Goal: Task Accomplishment & Management: Use online tool/utility

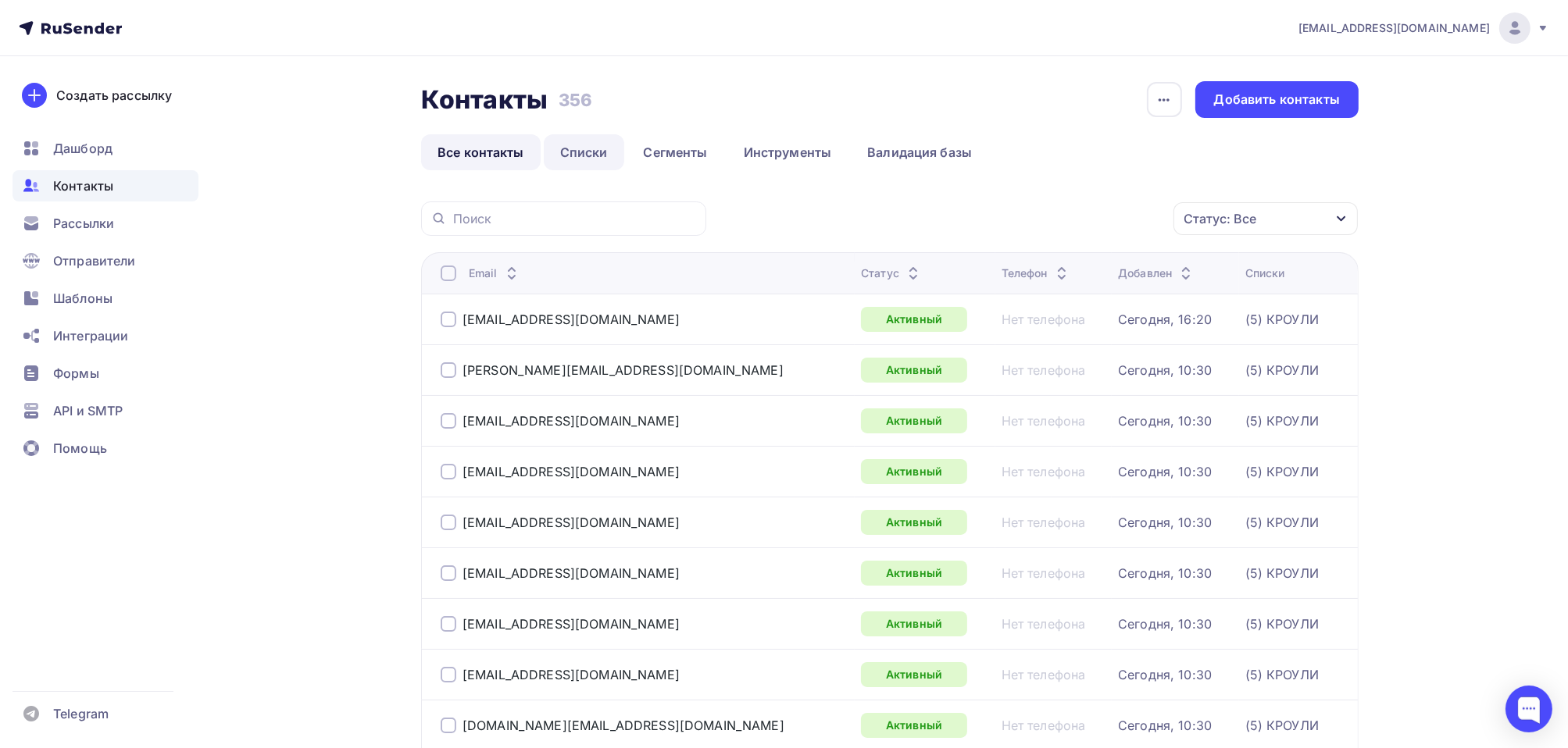
click at [574, 153] on link "Списки" at bounding box center [584, 152] width 81 height 36
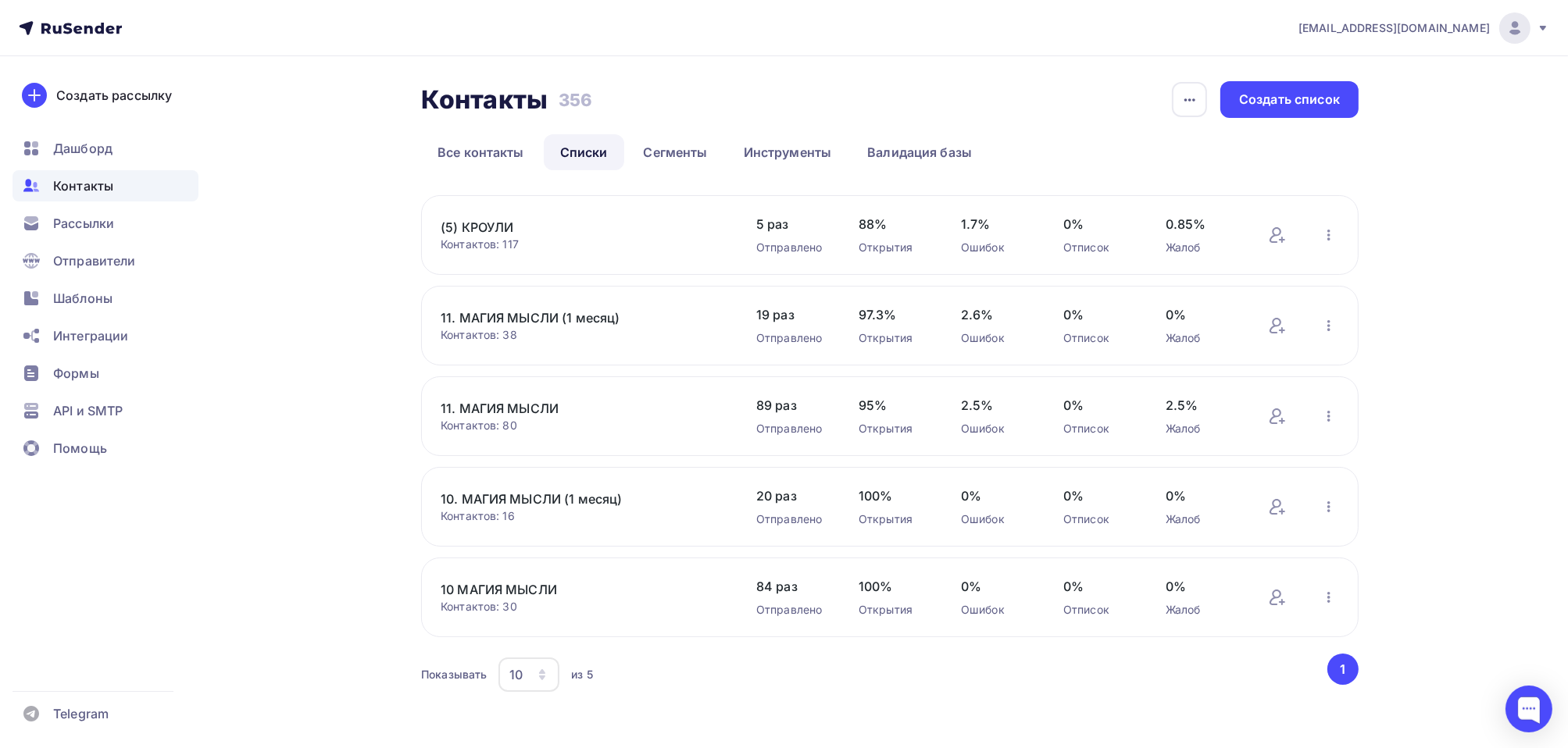
click at [484, 227] on link "(5) КРОУЛИ" at bounding box center [573, 227] width 265 height 19
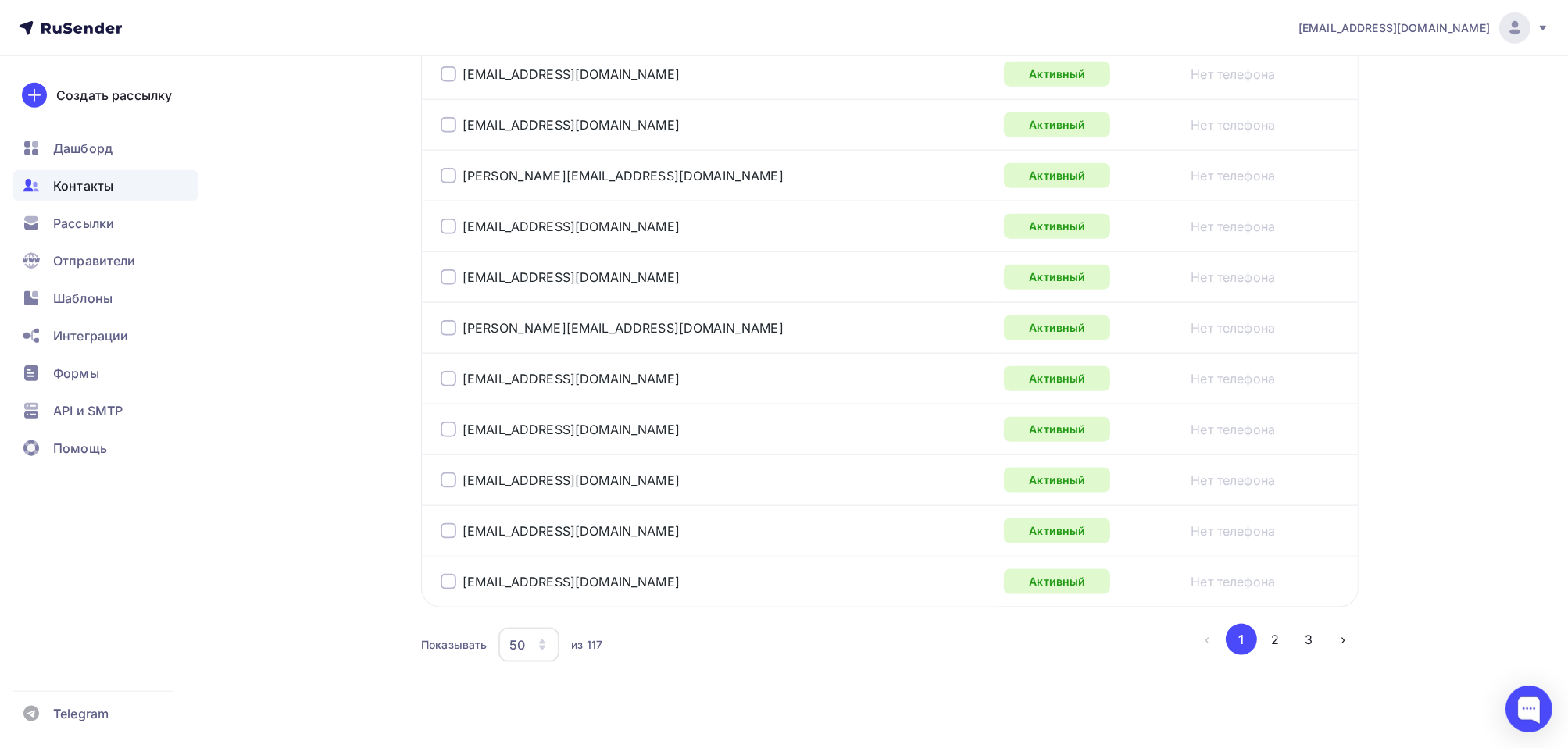
scroll to position [2491, 0]
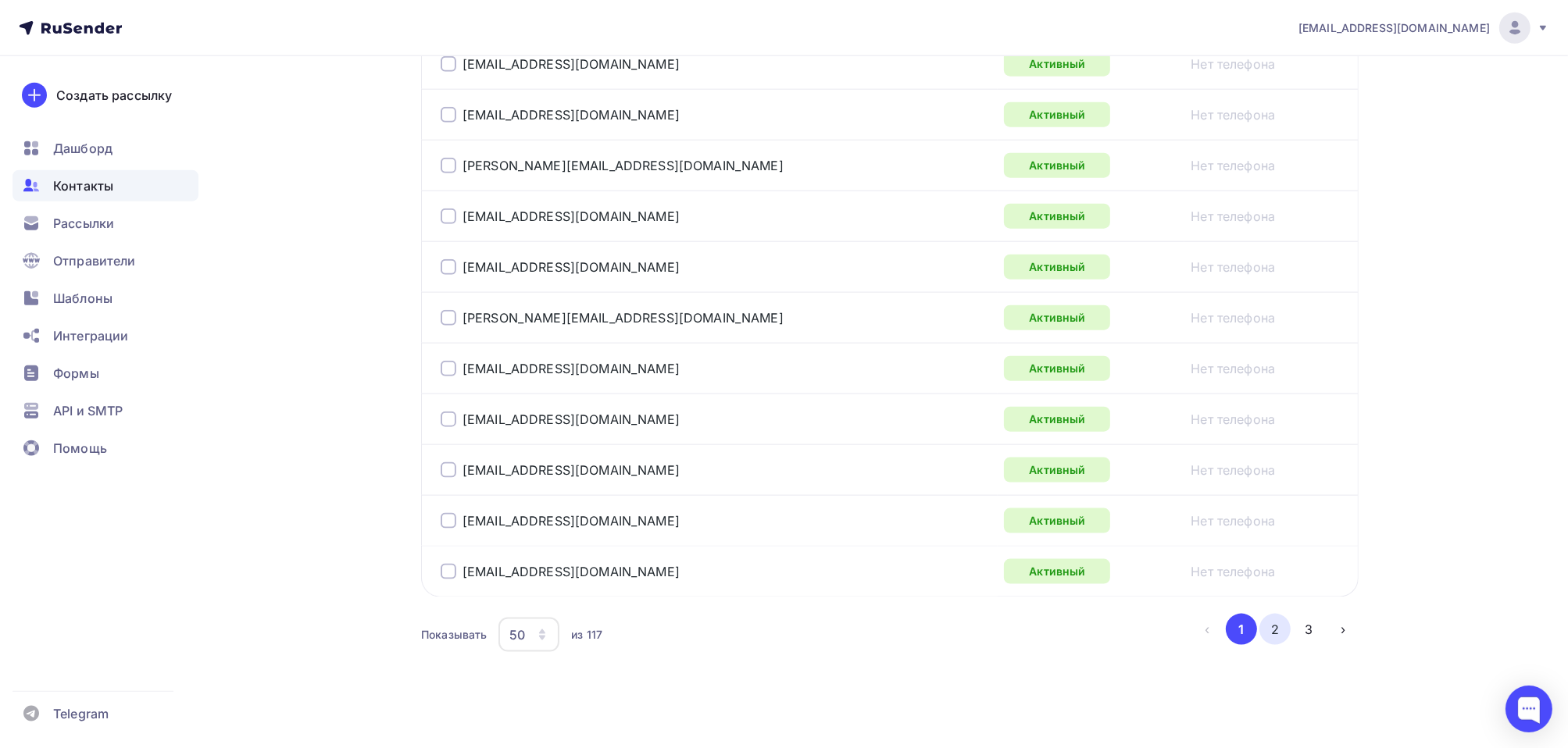
click at [1281, 628] on button "2" at bounding box center [1274, 628] width 31 height 31
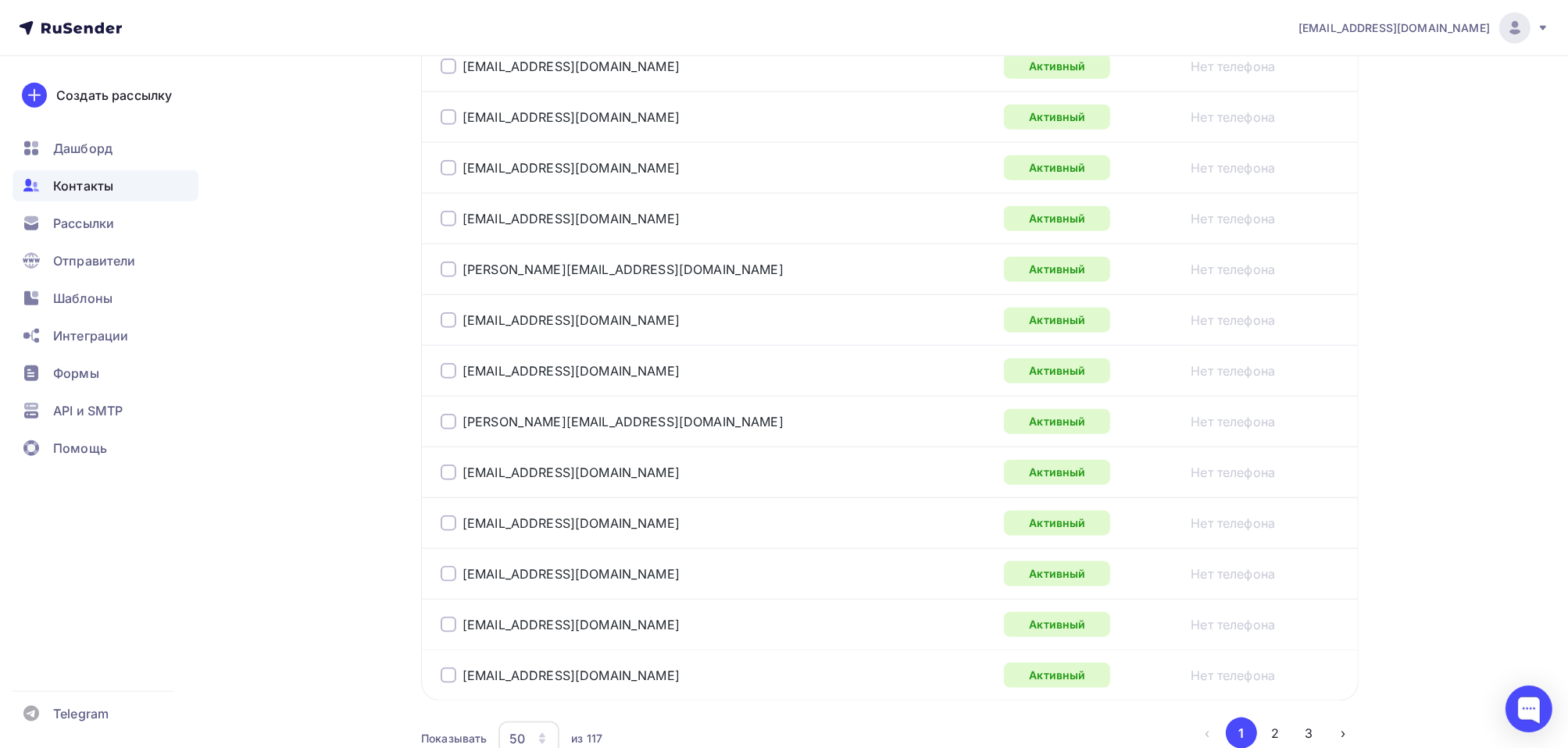
scroll to position [2491, 0]
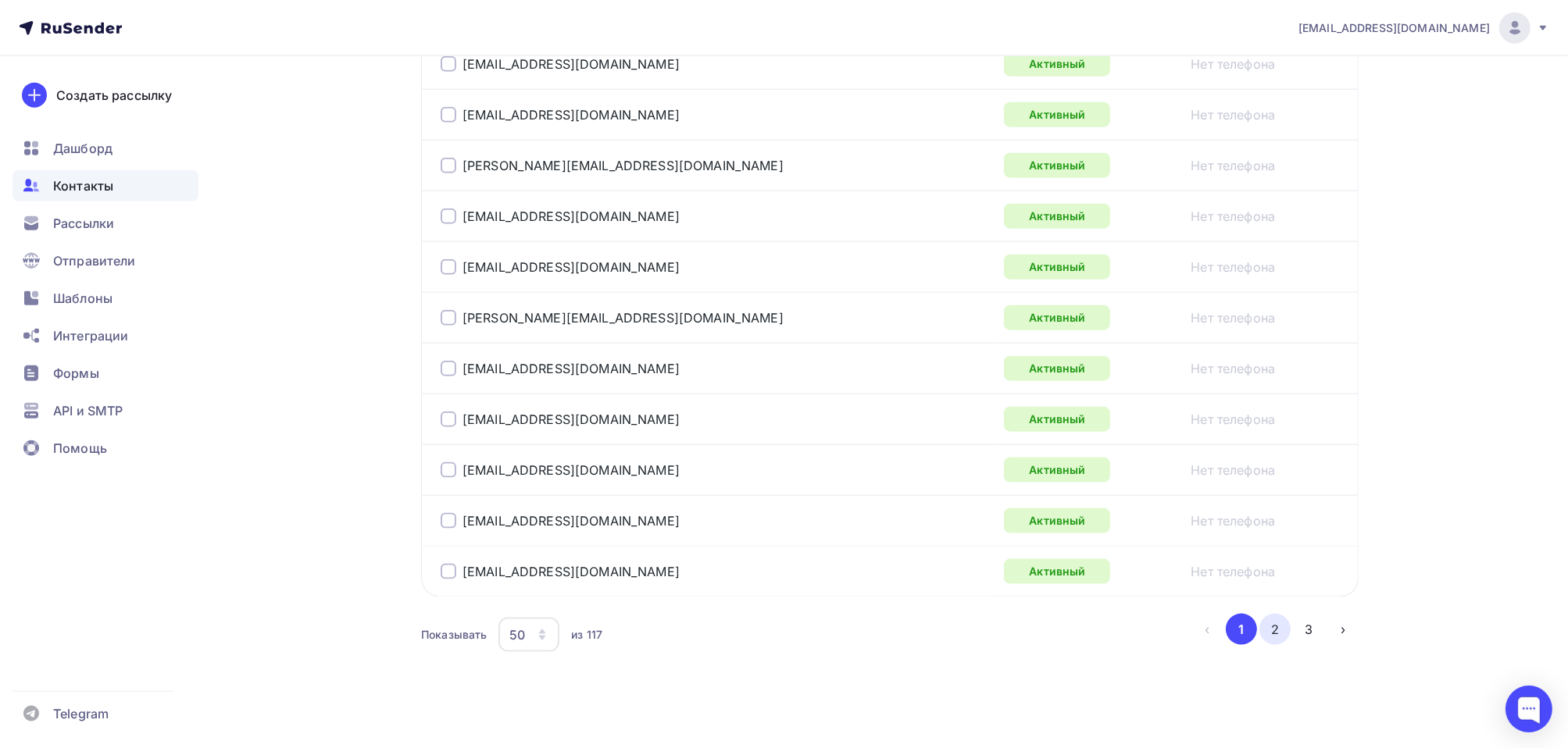
click at [1277, 613] on button "2" at bounding box center [1274, 628] width 31 height 31
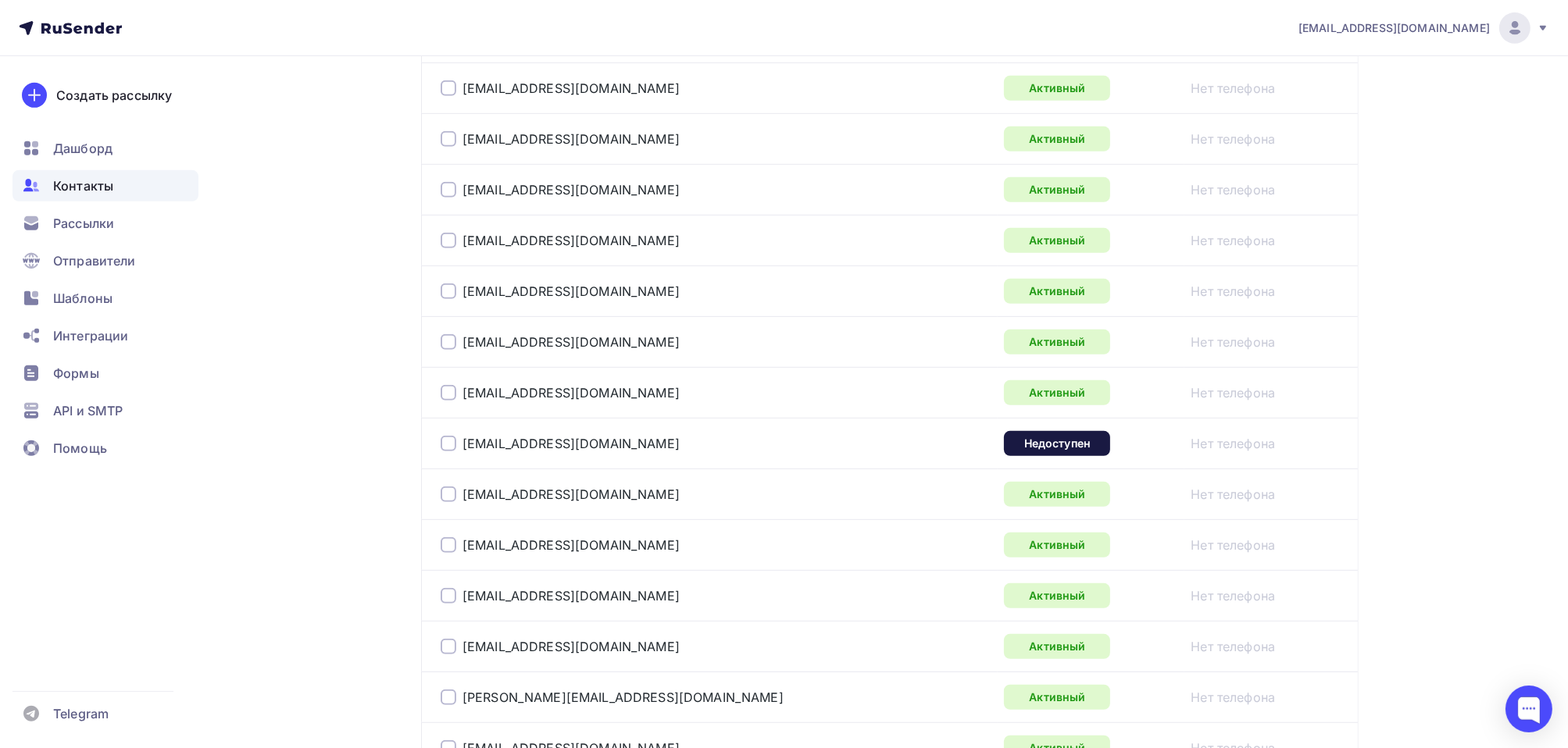
scroll to position [1202, 0]
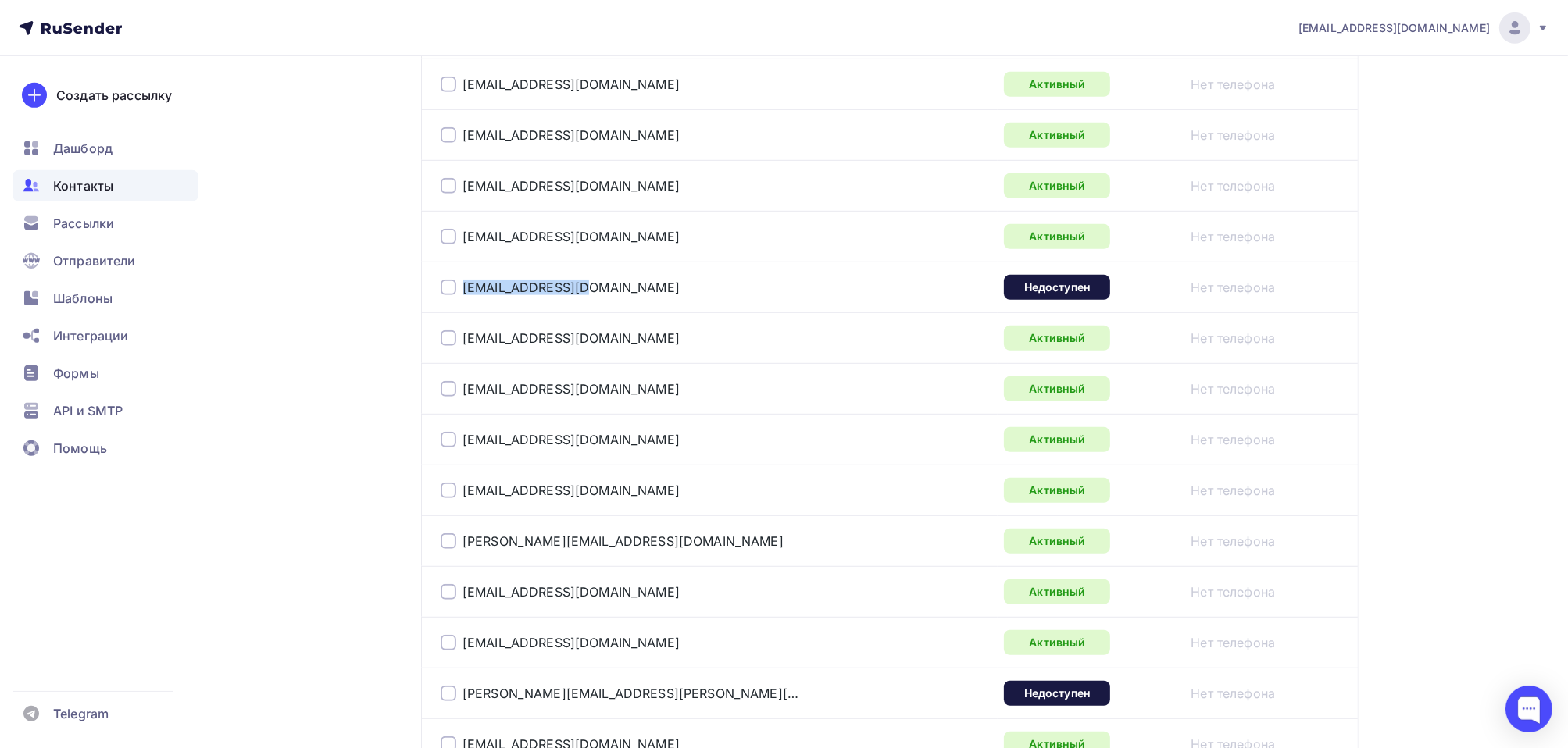
drag, startPoint x: 595, startPoint y: 289, endPoint x: 458, endPoint y: 290, distance: 137.0
click at [458, 290] on div "[EMAIL_ADDRESS][DOMAIN_NAME]" at bounding box center [635, 287] width 390 height 25
copy div "[EMAIL_ADDRESS][DOMAIN_NAME]"
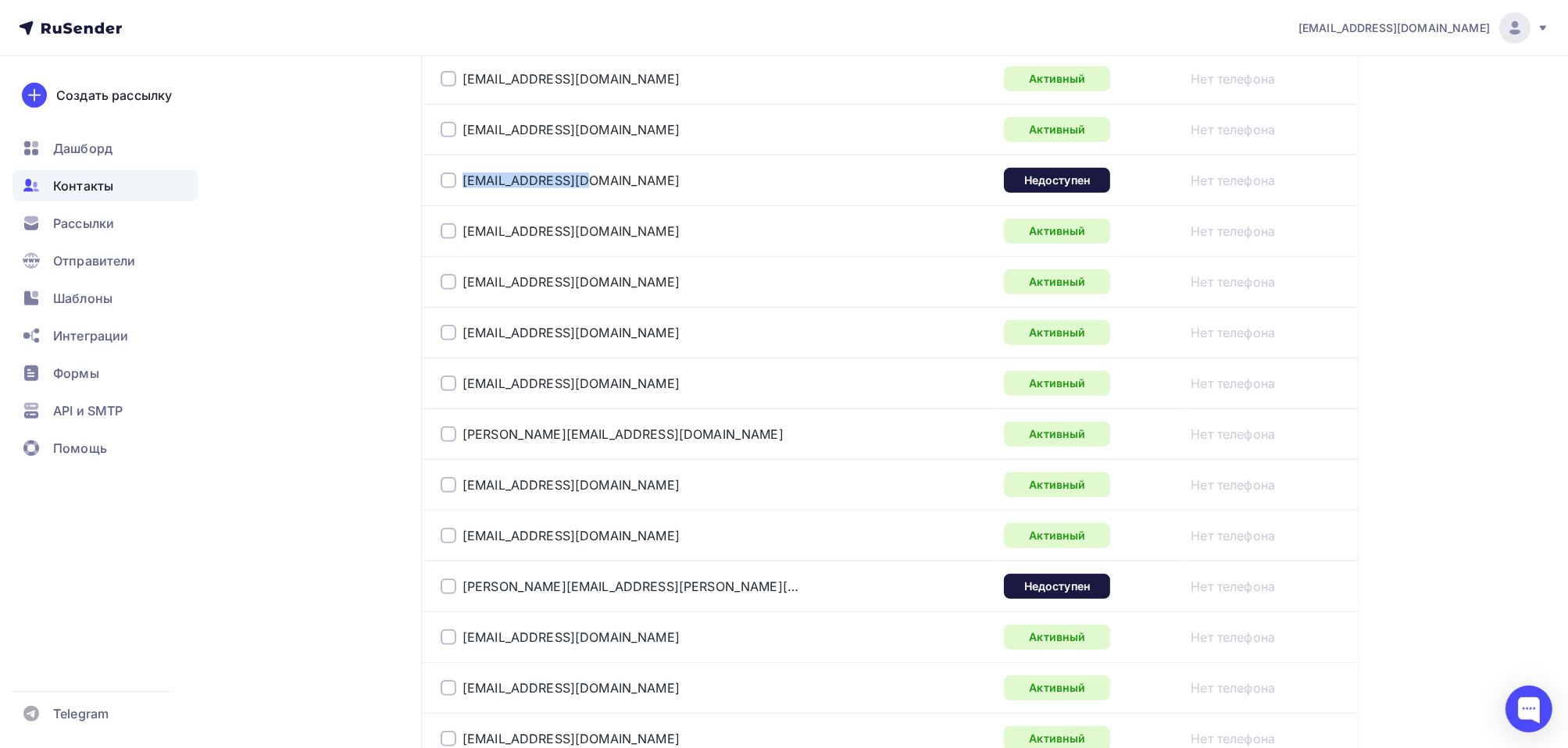
scroll to position [1593, 0]
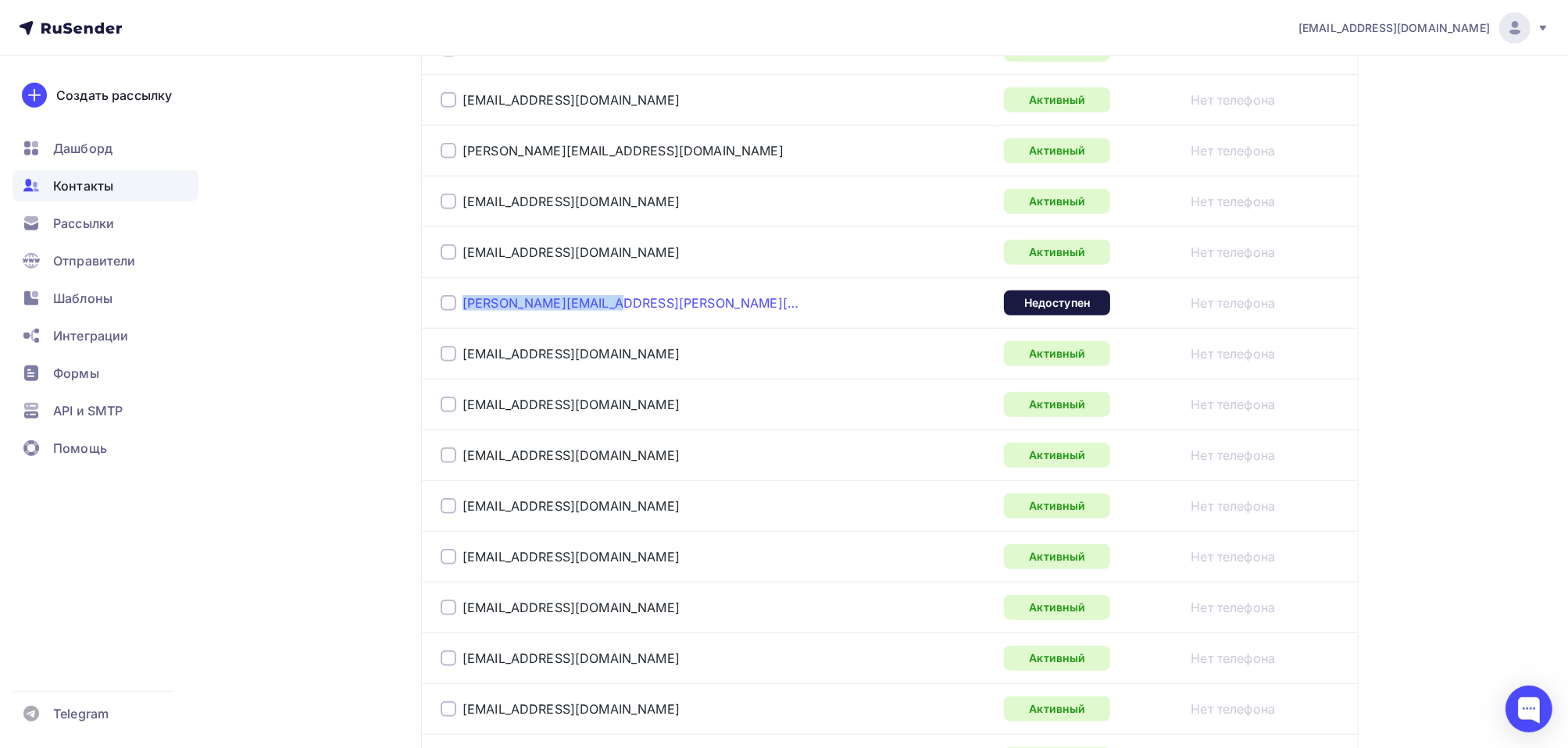
drag, startPoint x: 622, startPoint y: 302, endPoint x: 462, endPoint y: 296, distance: 160.1
click at [462, 296] on div "[PERSON_NAME][EMAIL_ADDRESS][PERSON_NAME][DOMAIN_NAME]" at bounding box center [635, 303] width 390 height 25
copy link "[PERSON_NAME][EMAIL_ADDRESS][PERSON_NAME][DOMAIN_NAME]"
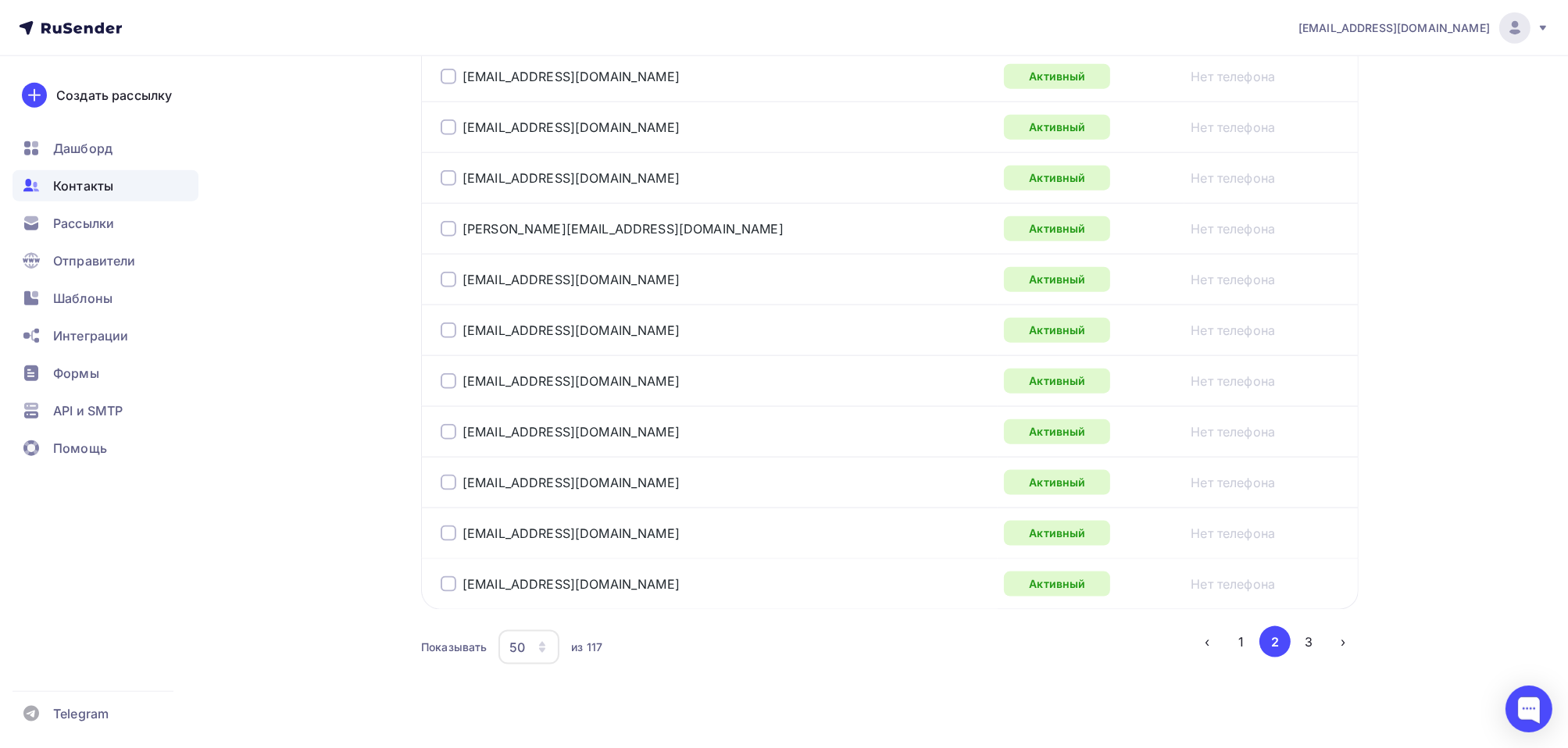
scroll to position [2491, 0]
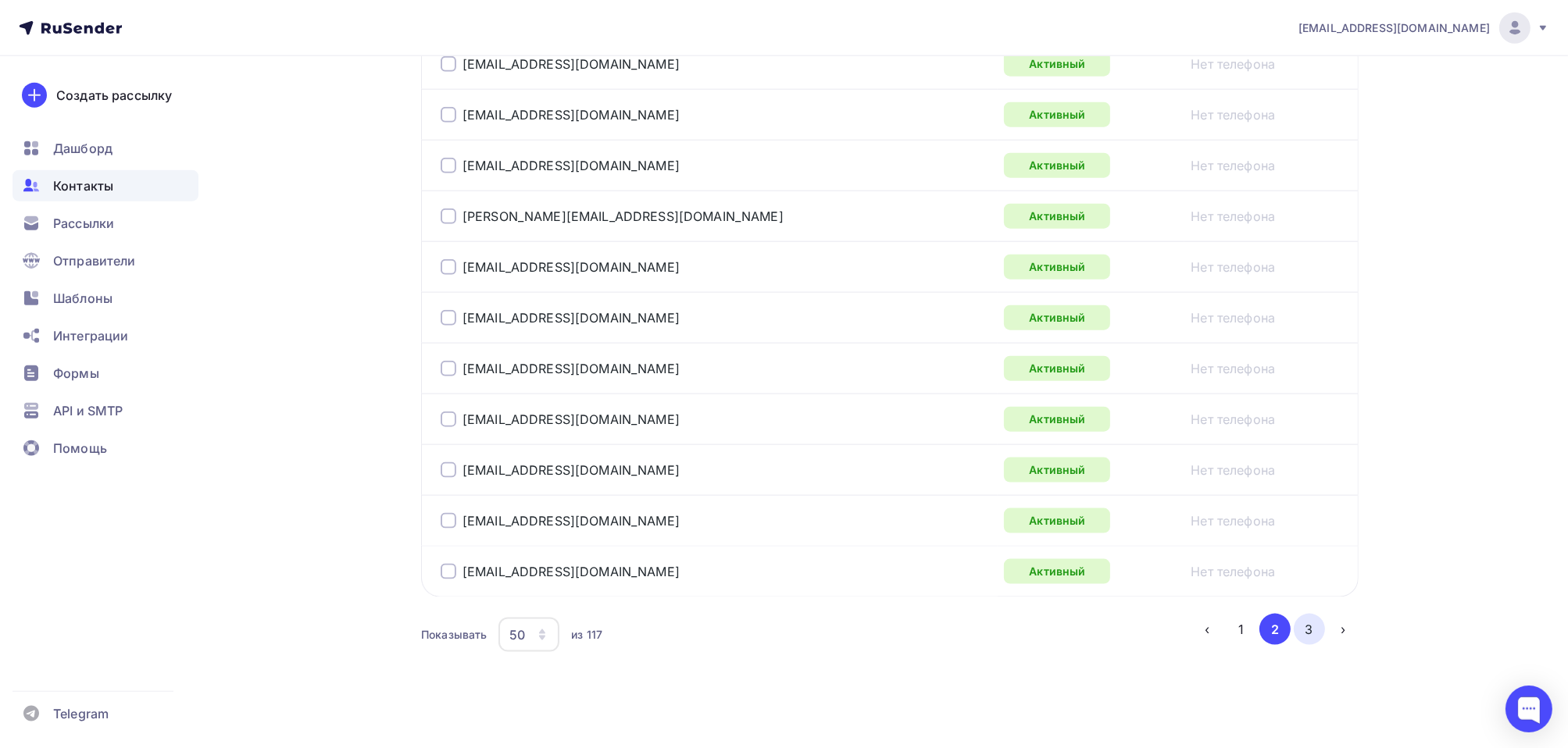
click at [1307, 625] on button "3" at bounding box center [1309, 628] width 31 height 31
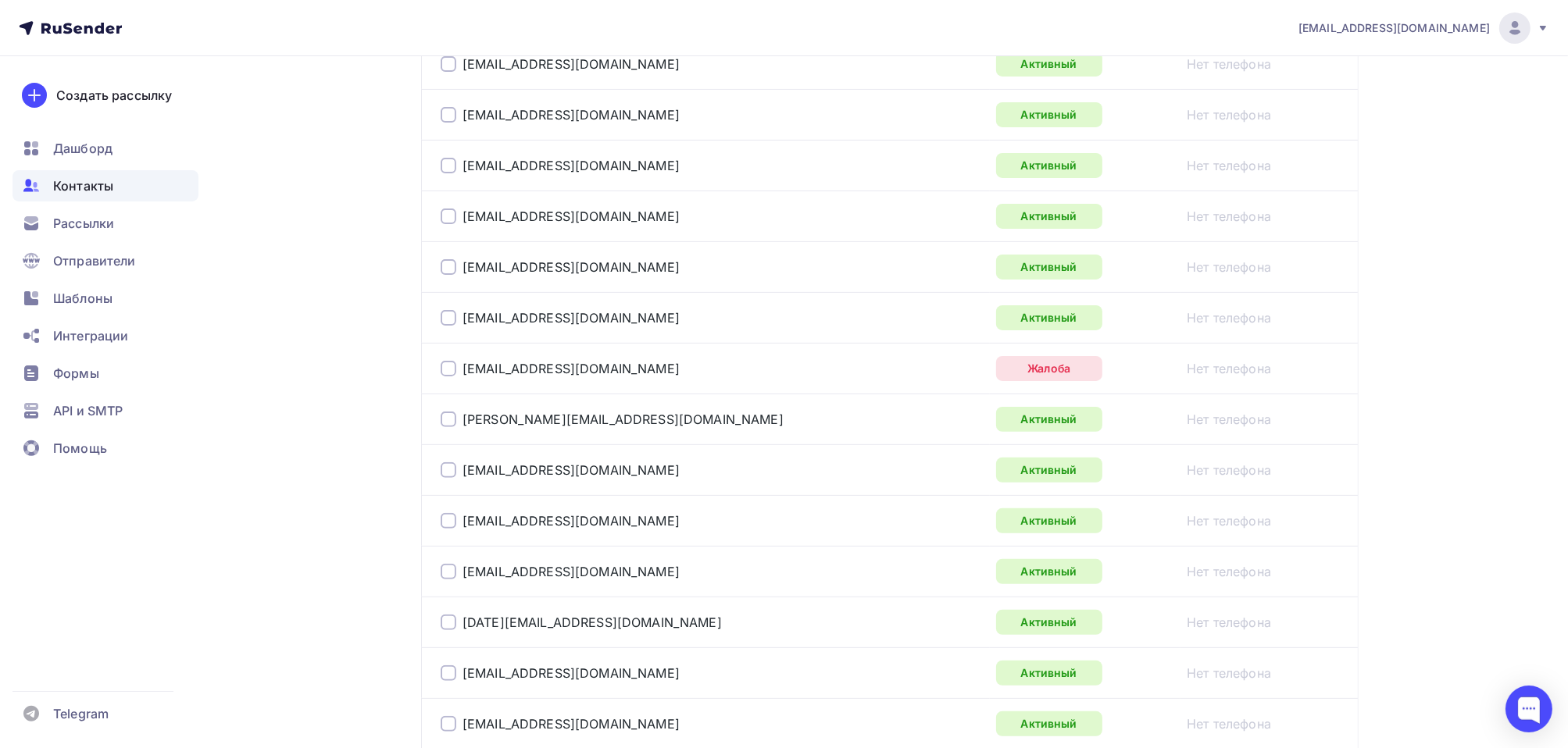
scroll to position [577, 0]
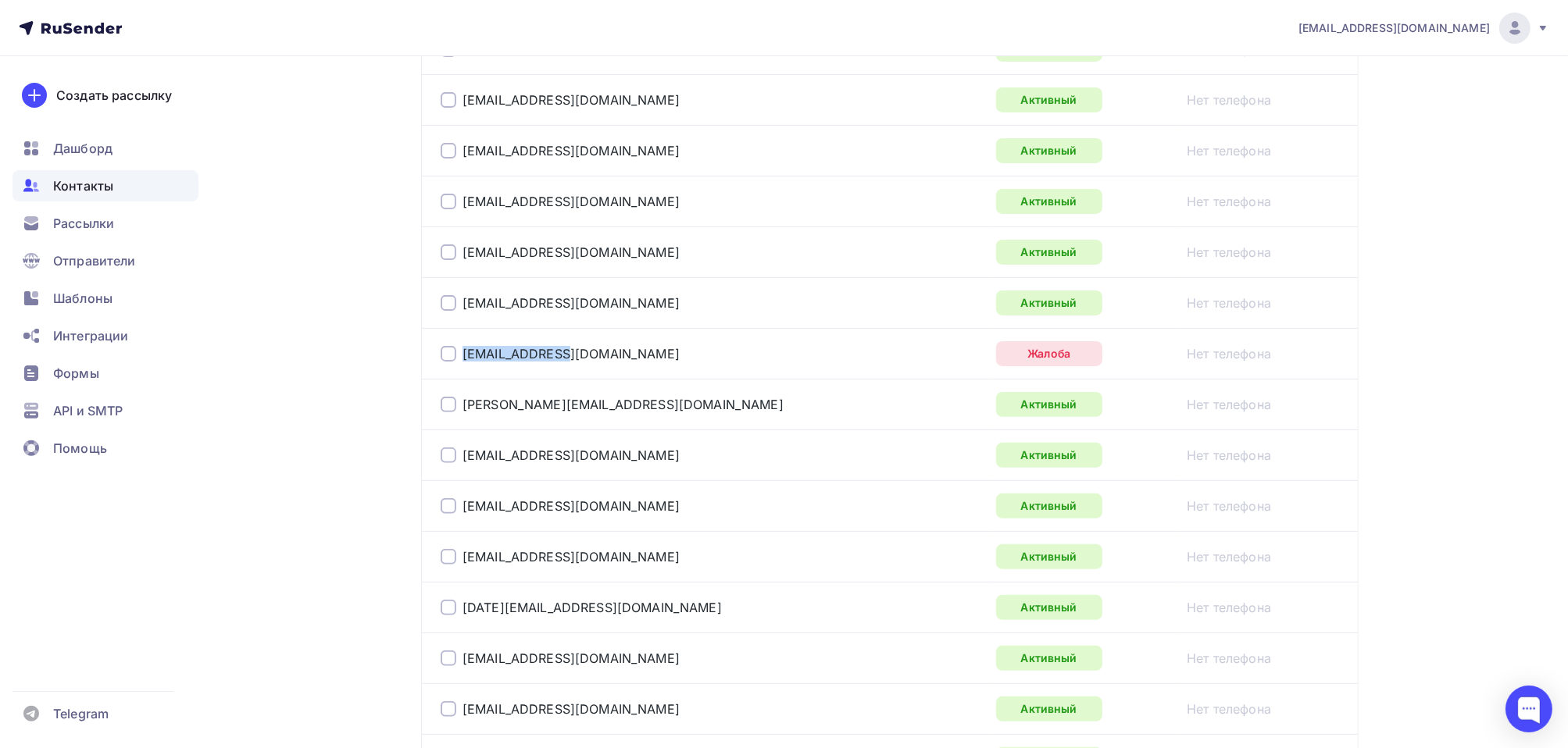
drag, startPoint x: 579, startPoint y: 351, endPoint x: 454, endPoint y: 360, distance: 125.3
click at [454, 360] on div "[EMAIL_ADDRESS][DOMAIN_NAME]" at bounding box center [635, 354] width 390 height 25
copy div "[EMAIL_ADDRESS][DOMAIN_NAME]"
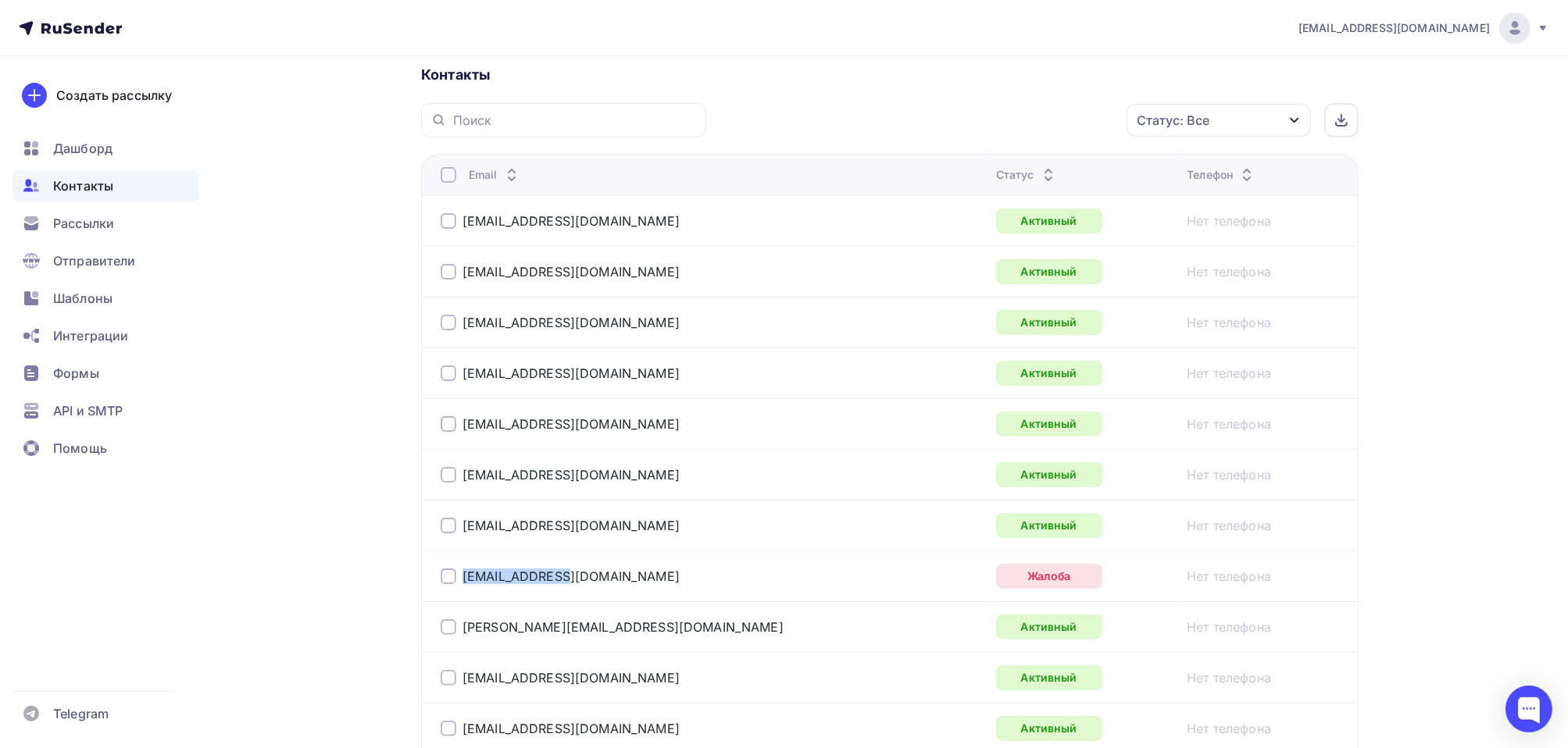
scroll to position [353, 0]
click at [82, 226] on span "Рассылки" at bounding box center [83, 223] width 61 height 19
